Goal: Find specific page/section: Find specific page/section

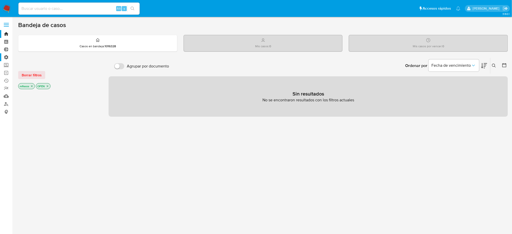
click at [4, 59] on label "Administración" at bounding box center [30, 57] width 60 height 8
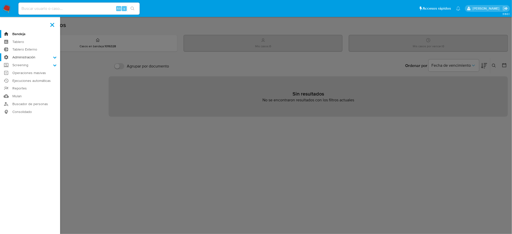
click at [0, 0] on input "Administración" at bounding box center [0, 0] width 0 height 0
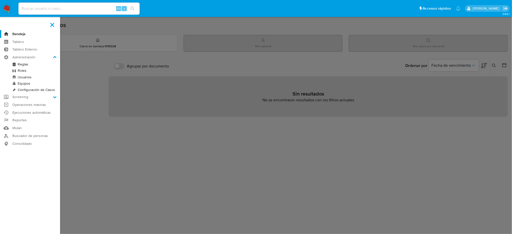
click at [26, 65] on link "Reglas" at bounding box center [30, 64] width 60 height 6
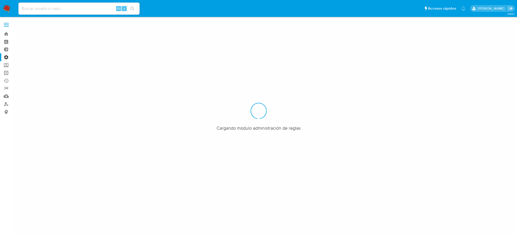
click at [7, 76] on link "Operaciones masivas" at bounding box center [30, 73] width 60 height 8
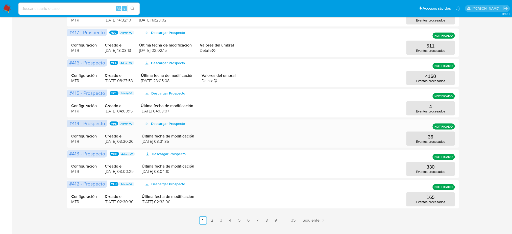
scroll to position [199, 0]
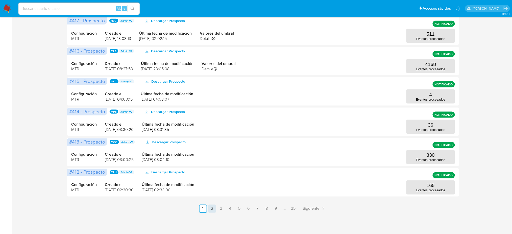
click at [214, 210] on link "2" at bounding box center [212, 209] width 8 height 8
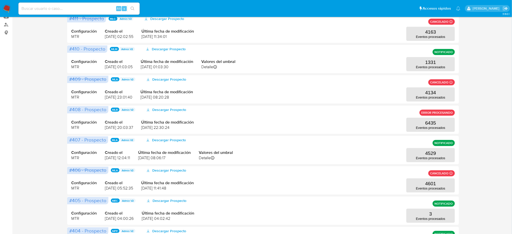
scroll to position [36, 0]
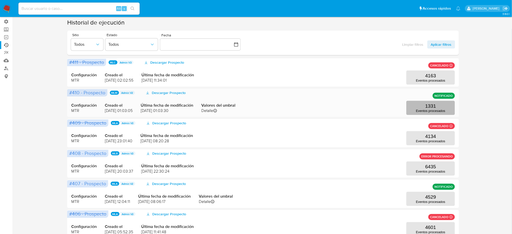
click at [435, 108] on p "1331" at bounding box center [430, 106] width 11 height 6
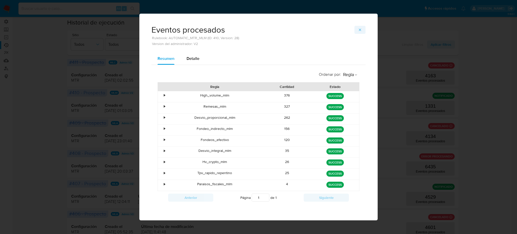
click at [363, 26] on button "button" at bounding box center [360, 30] width 11 height 8
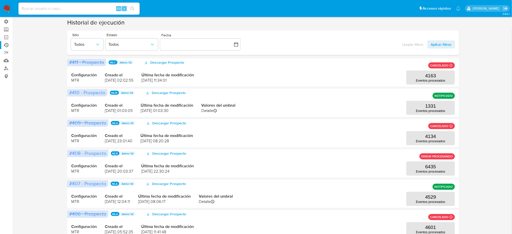
click at [39, 108] on div "Ejecuciones automáticas No hay operaciones siendo ejecutadas. Historial de ejec…" at bounding box center [263, 182] width 490 height 387
